Goal: Entertainment & Leisure: Consume media (video, audio)

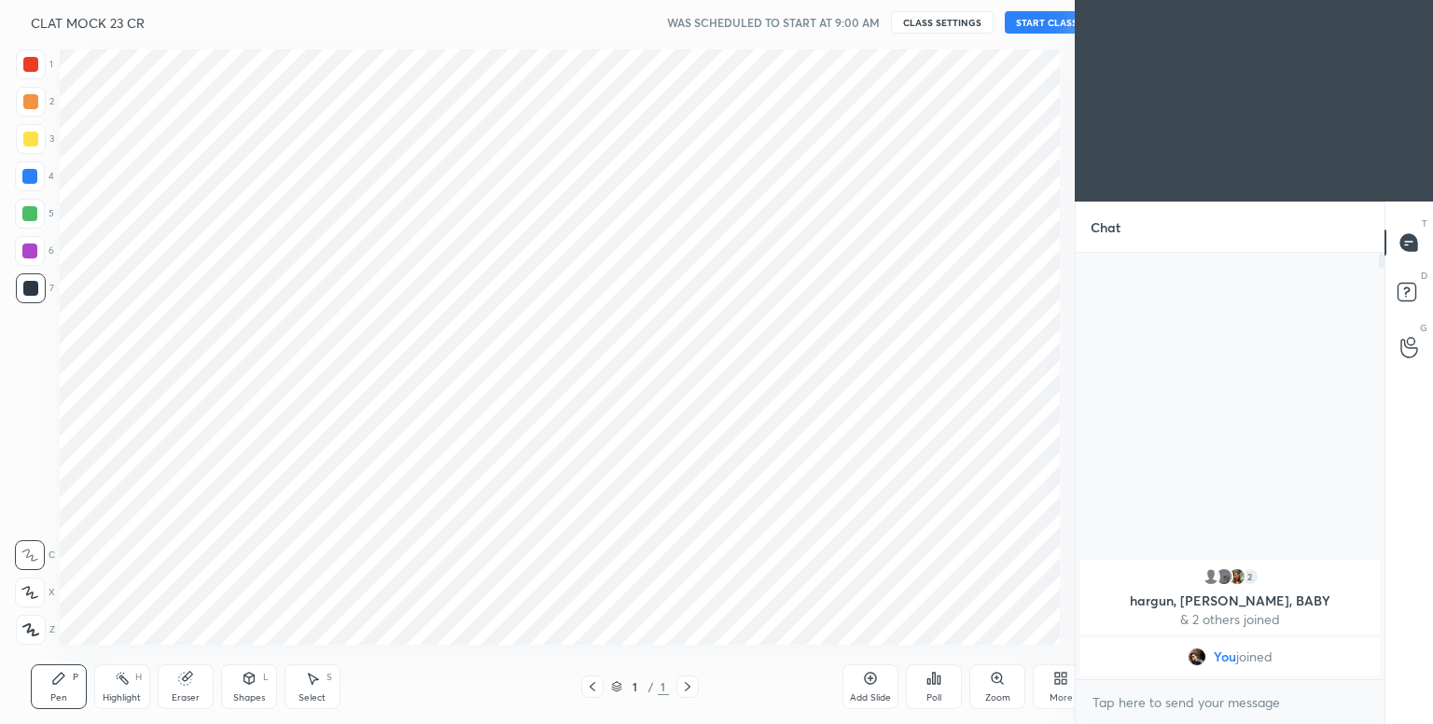
scroll to position [92704, 92308]
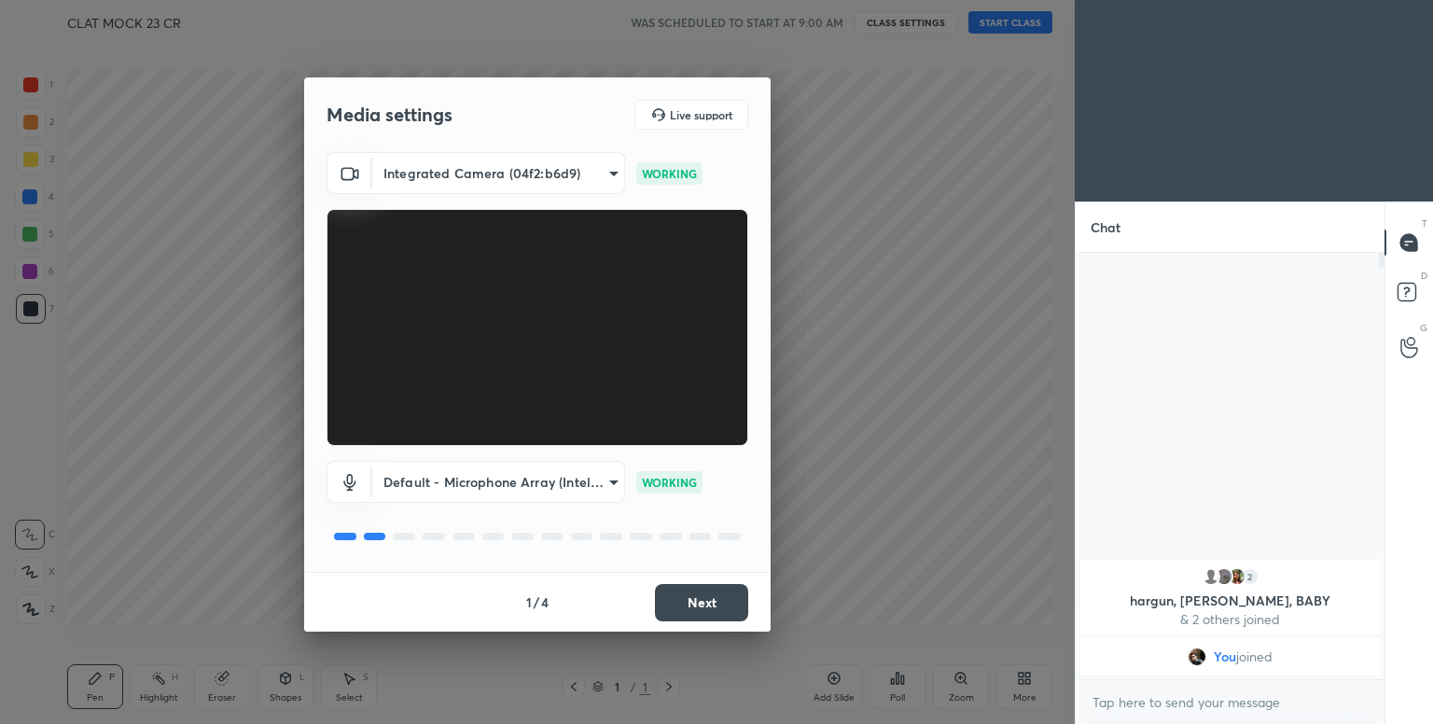
click at [695, 594] on button "Next" at bounding box center [701, 602] width 93 height 37
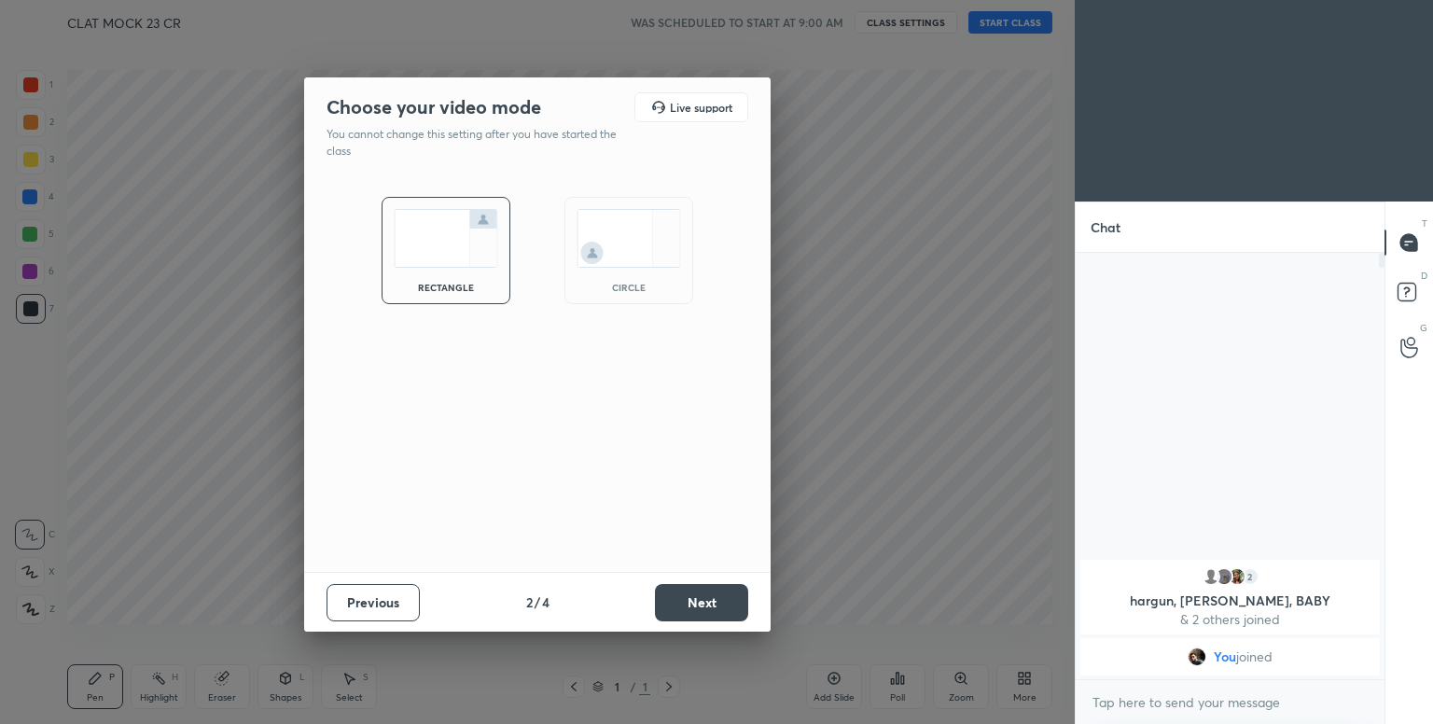
click at [597, 252] on img at bounding box center [629, 238] width 105 height 59
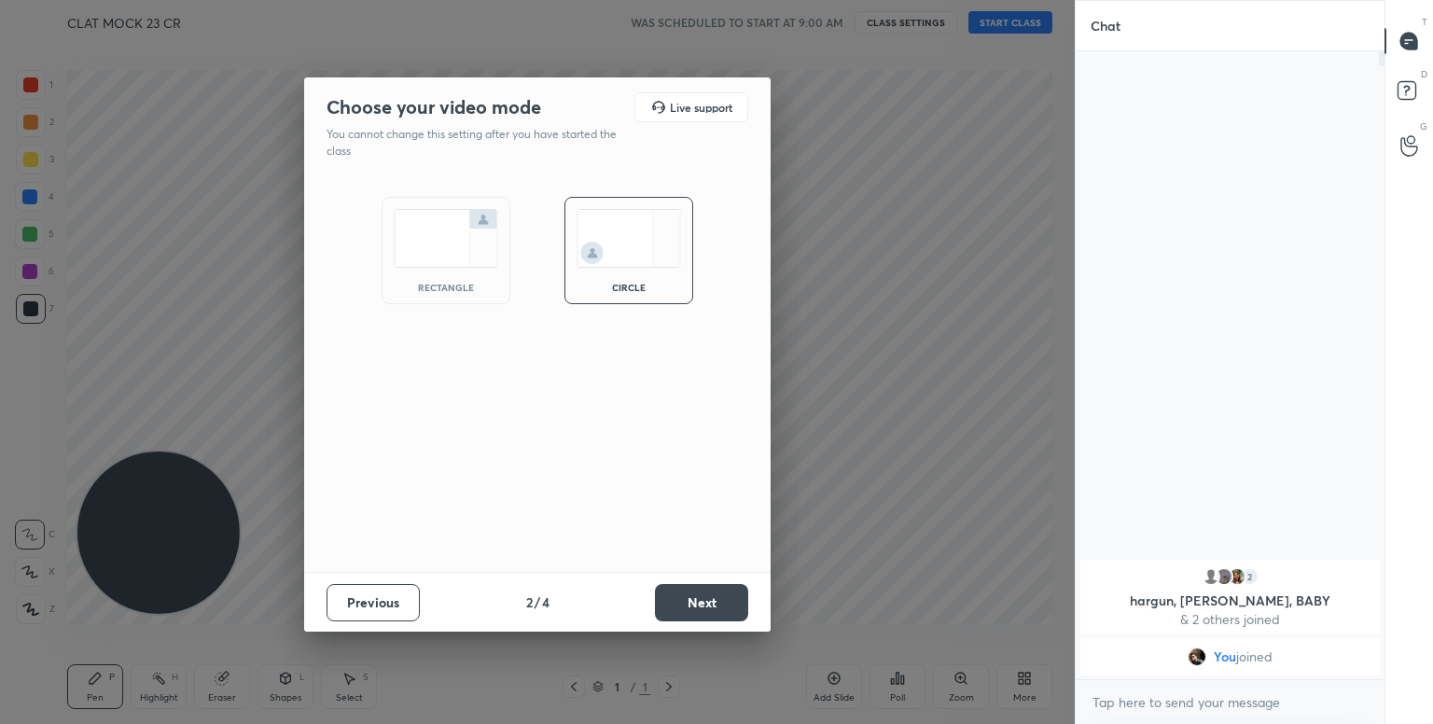
scroll to position [467, 303]
click at [716, 613] on button "Next" at bounding box center [701, 602] width 93 height 37
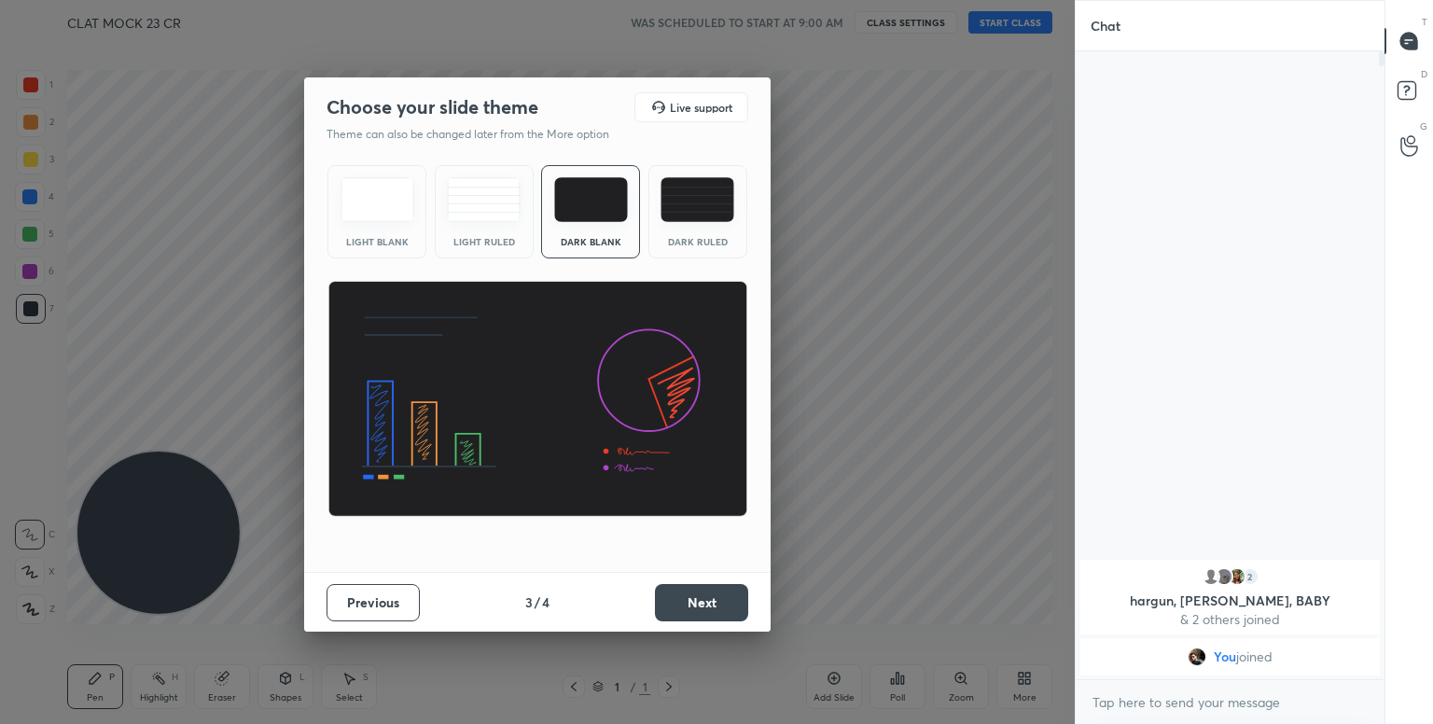
click at [716, 613] on button "Next" at bounding box center [701, 602] width 93 height 37
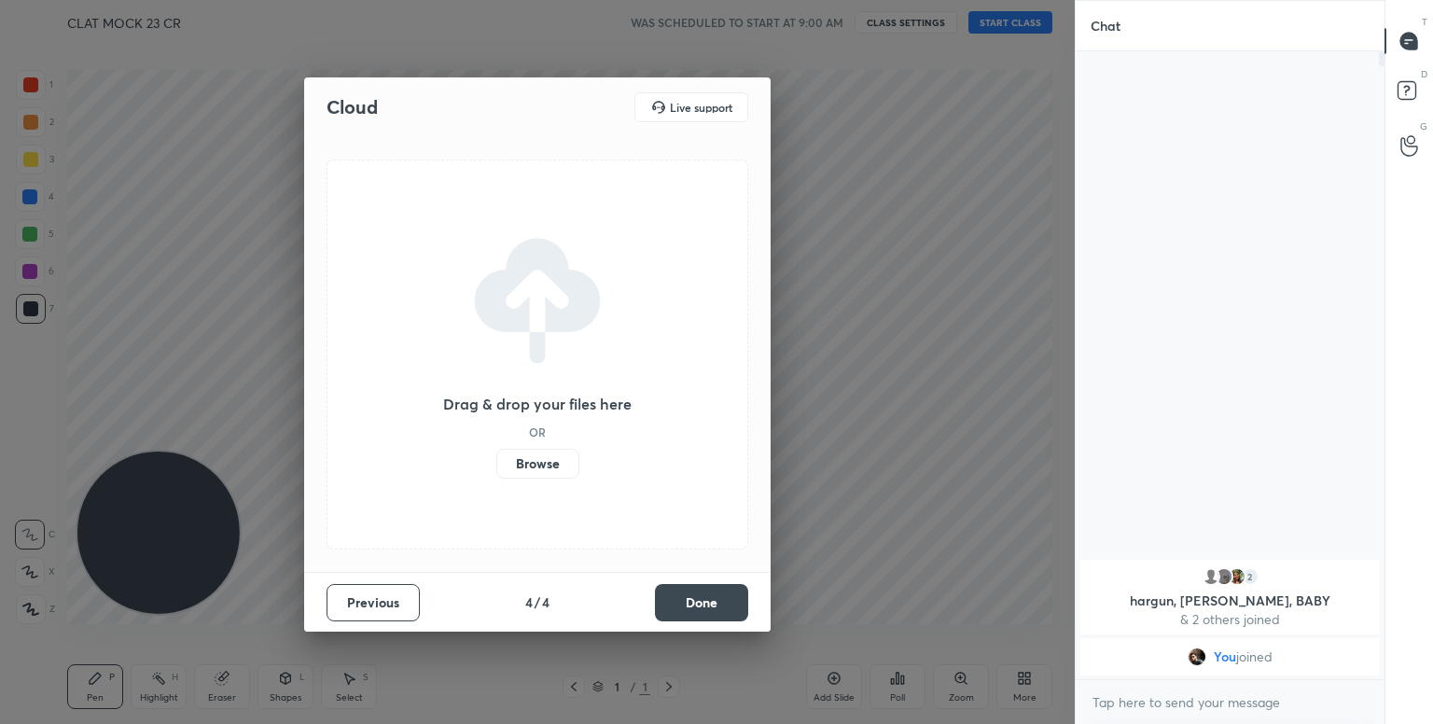
click at [716, 613] on button "Done" at bounding box center [701, 602] width 93 height 37
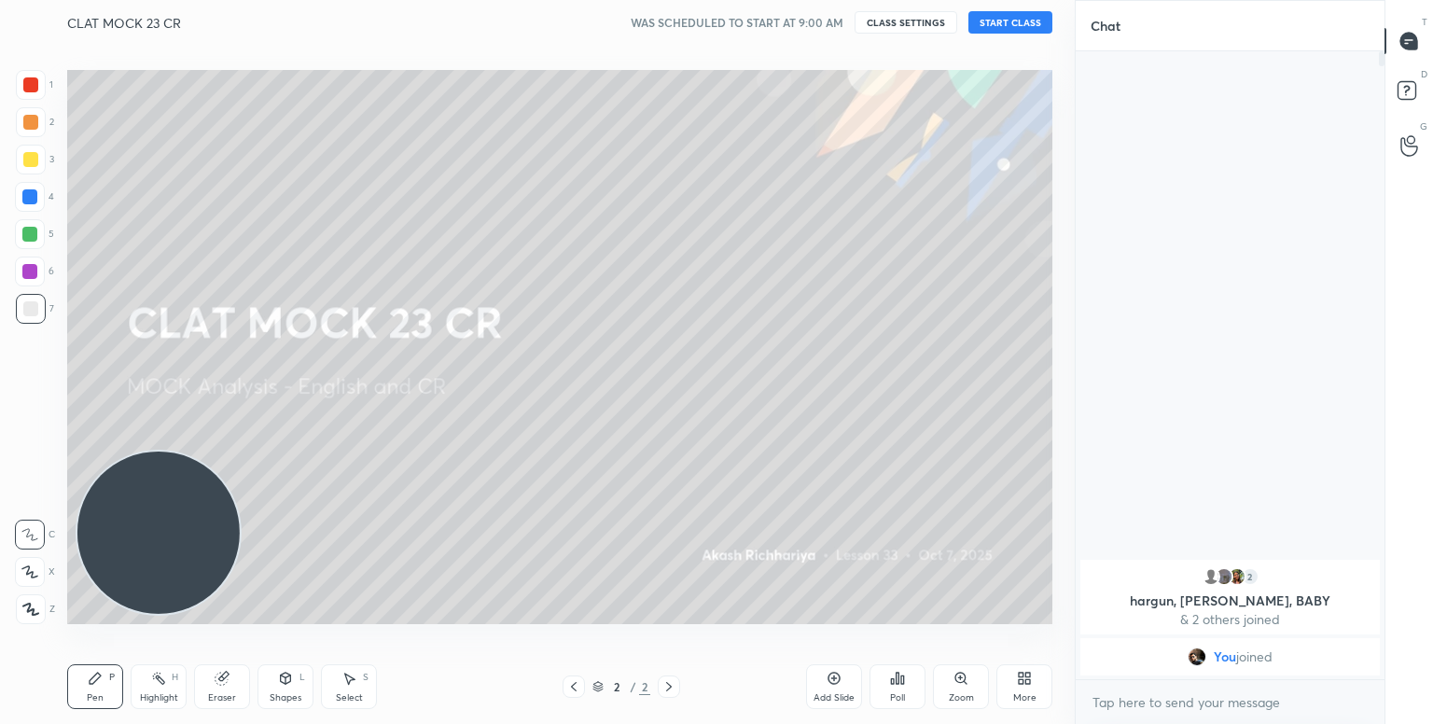
click at [1016, 23] on button "START CLASS" at bounding box center [1011, 22] width 84 height 22
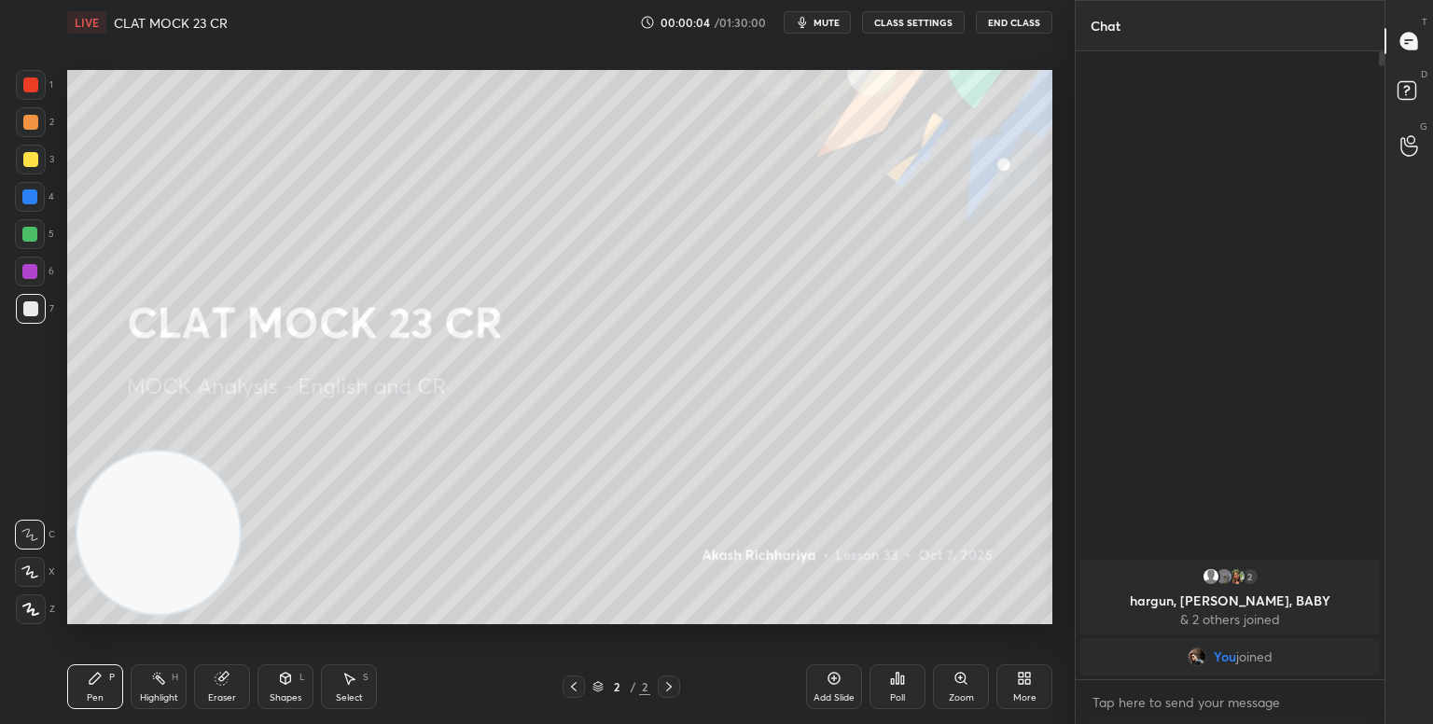
click at [829, 18] on span "mute" at bounding box center [827, 22] width 26 height 13
click at [1011, 26] on button "End Class" at bounding box center [1014, 22] width 77 height 22
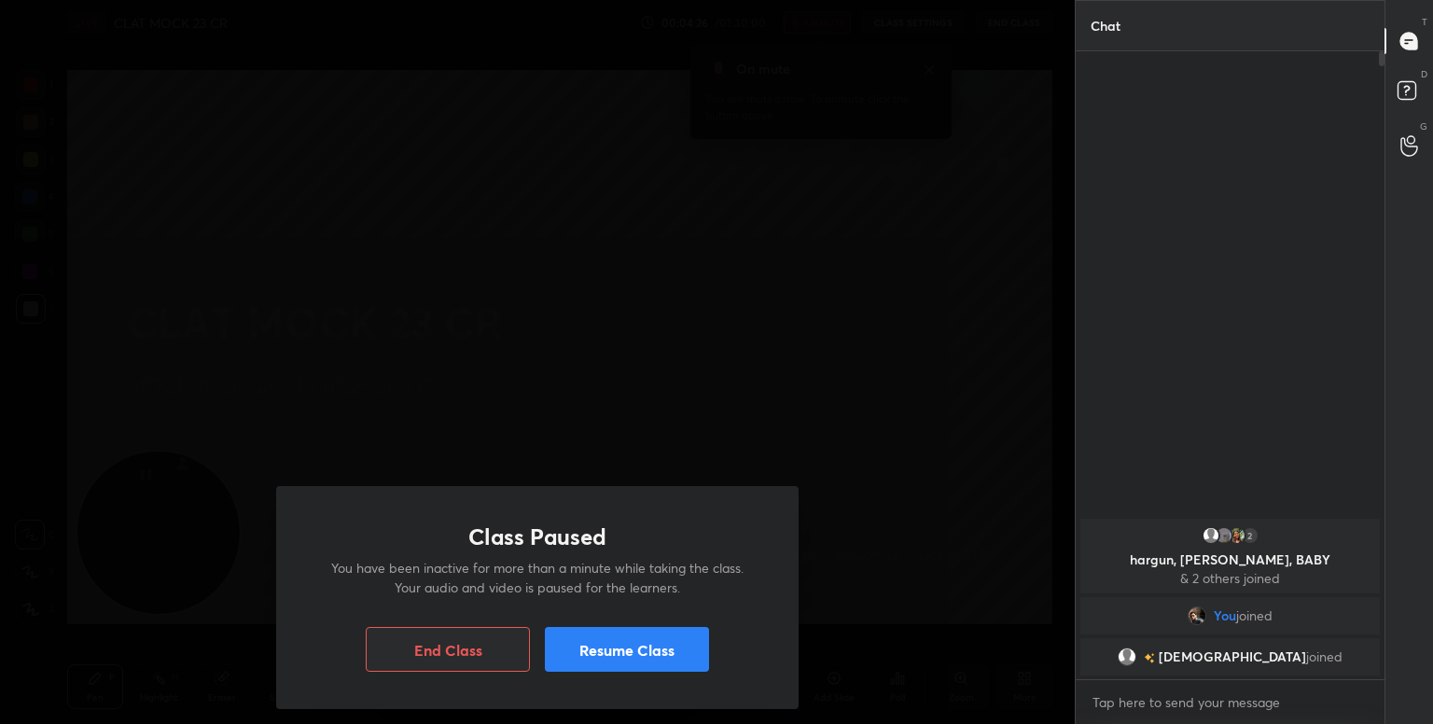
click at [626, 641] on button "Resume Class" at bounding box center [627, 649] width 164 height 45
click at [394, 643] on button "End Class" at bounding box center [448, 649] width 164 height 45
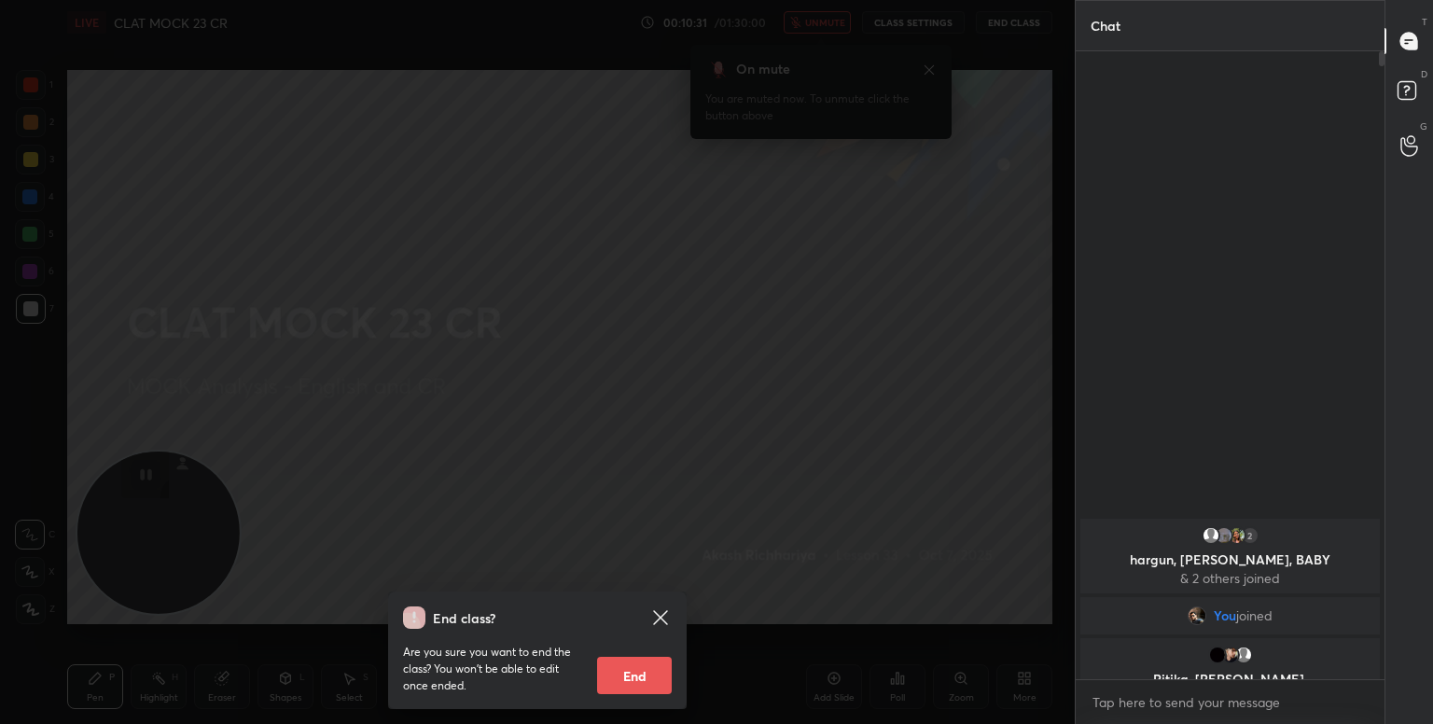
click at [615, 680] on button "End" at bounding box center [634, 675] width 75 height 37
type textarea "x"
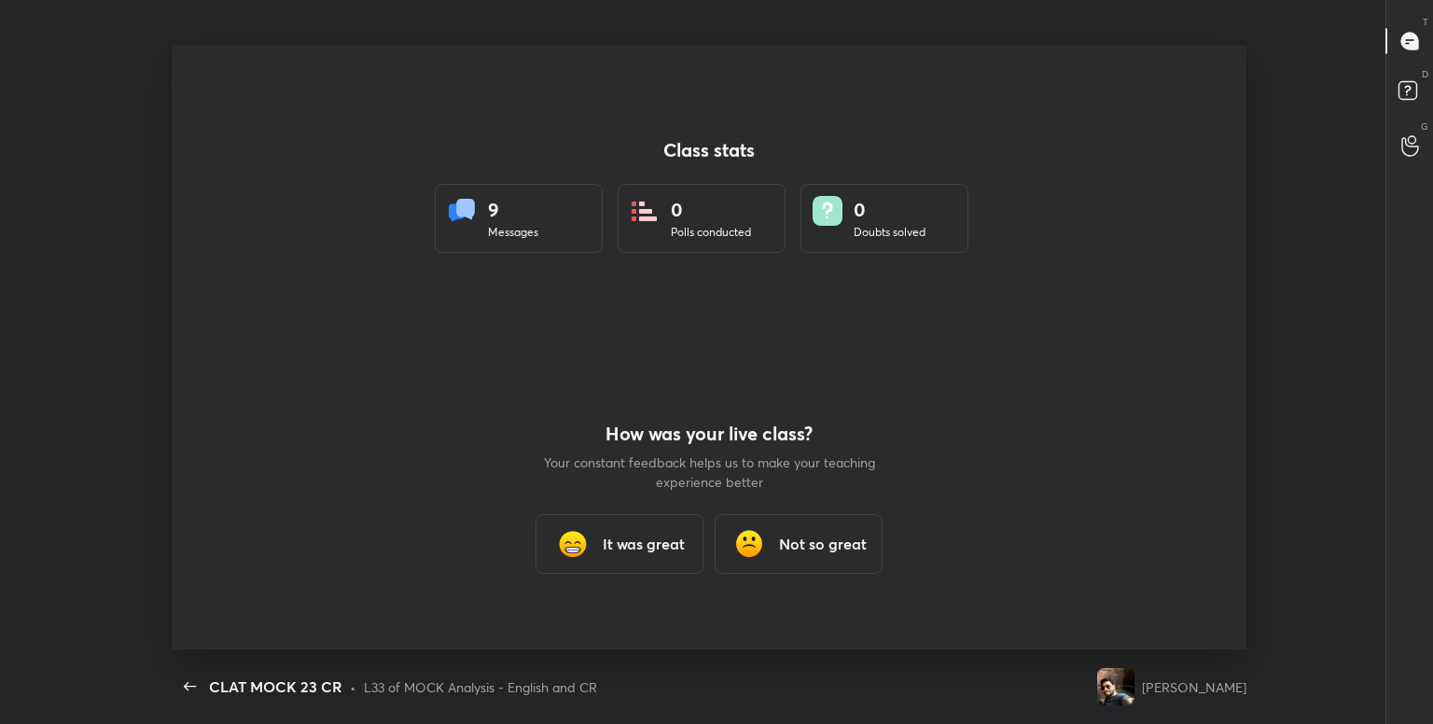
scroll to position [0, 0]
click at [654, 547] on h3 "It was great" at bounding box center [644, 544] width 82 height 22
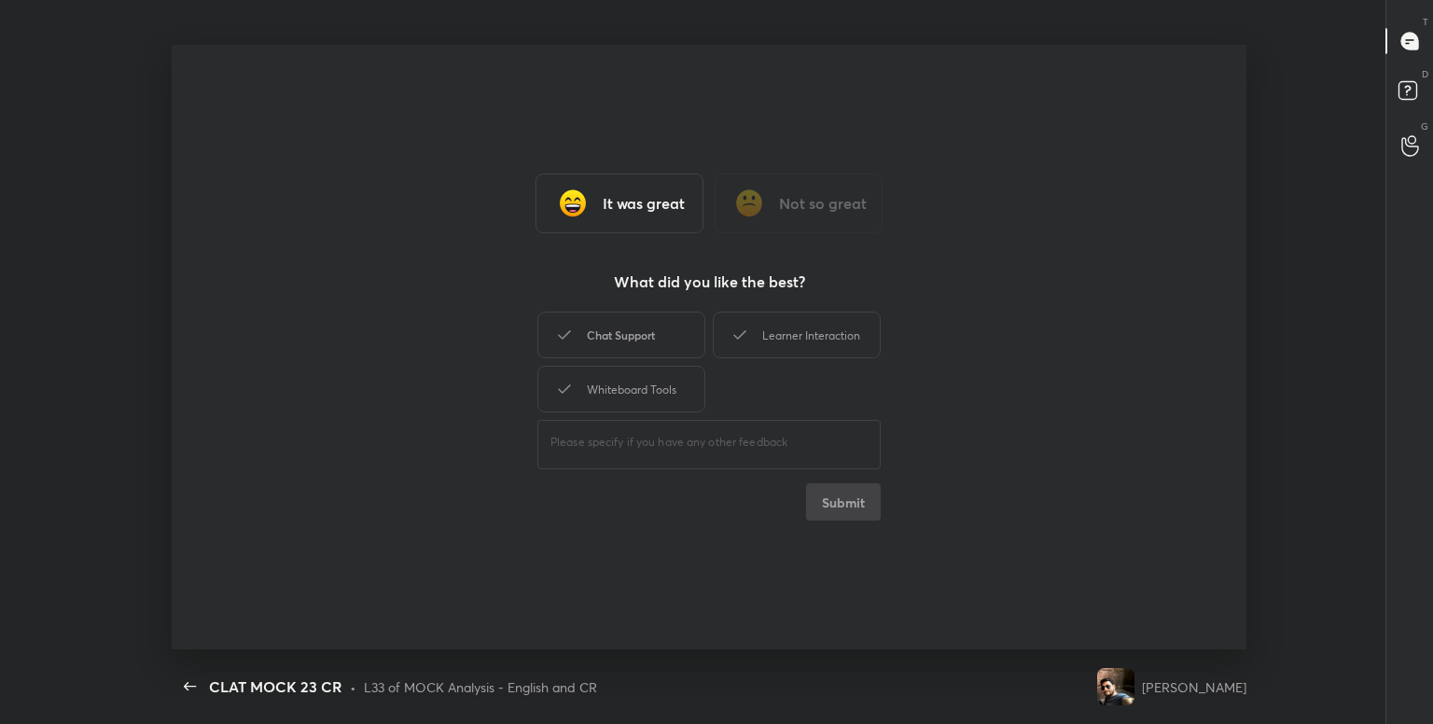
click at [631, 355] on div "Chat Support" at bounding box center [621, 335] width 168 height 47
click at [834, 501] on button "Submit" at bounding box center [843, 501] width 75 height 37
